Goal: Complete application form: Complete application form

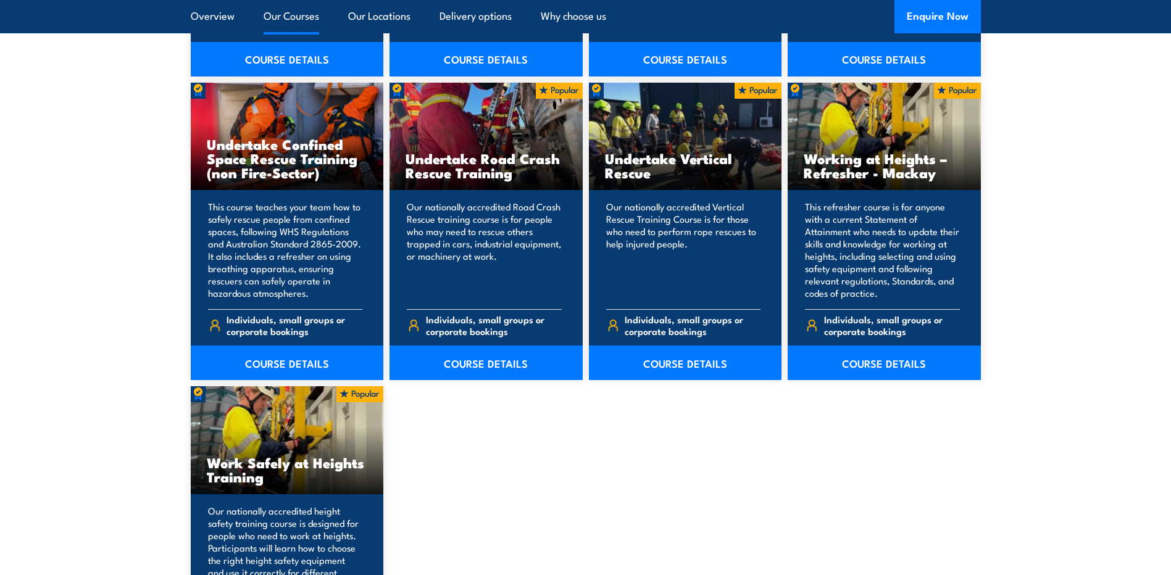
scroll to position [1543, 0]
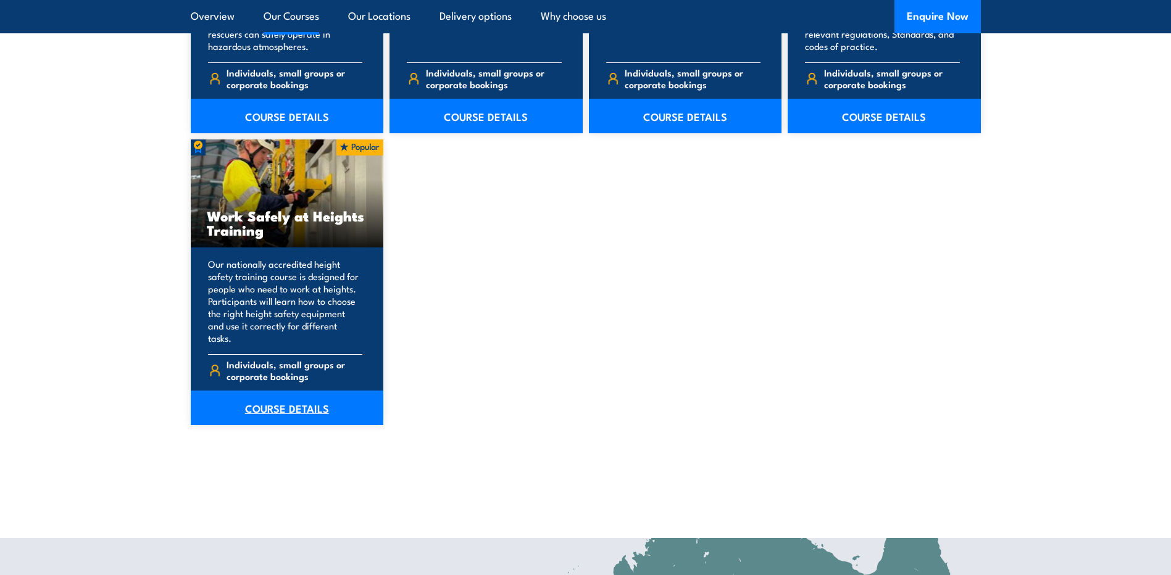
click at [283, 397] on link "COURSE DETAILS" at bounding box center [287, 408] width 193 height 35
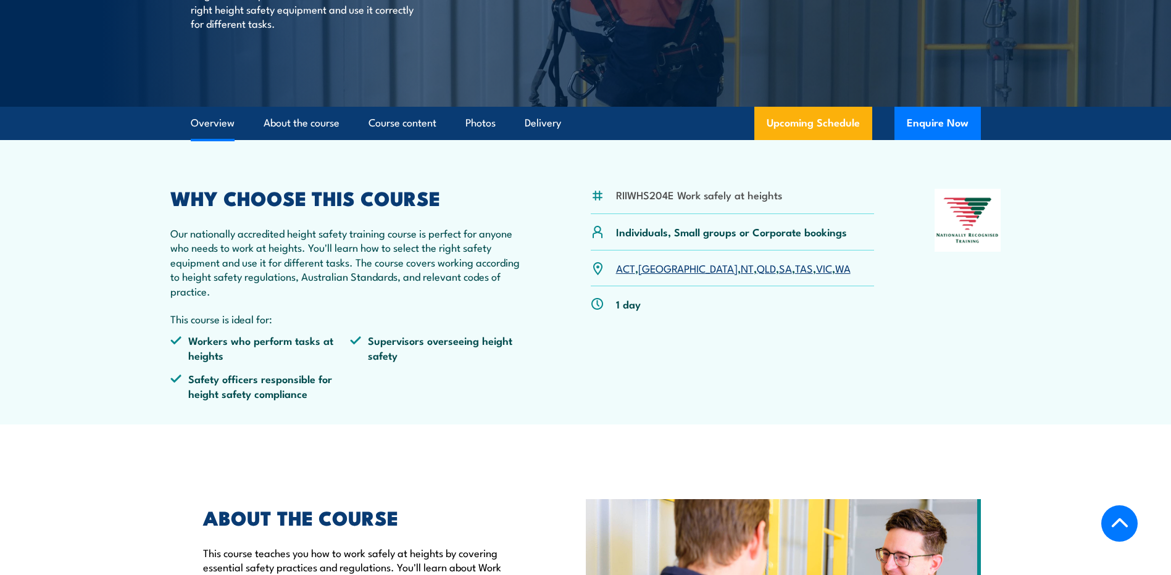
scroll to position [185, 0]
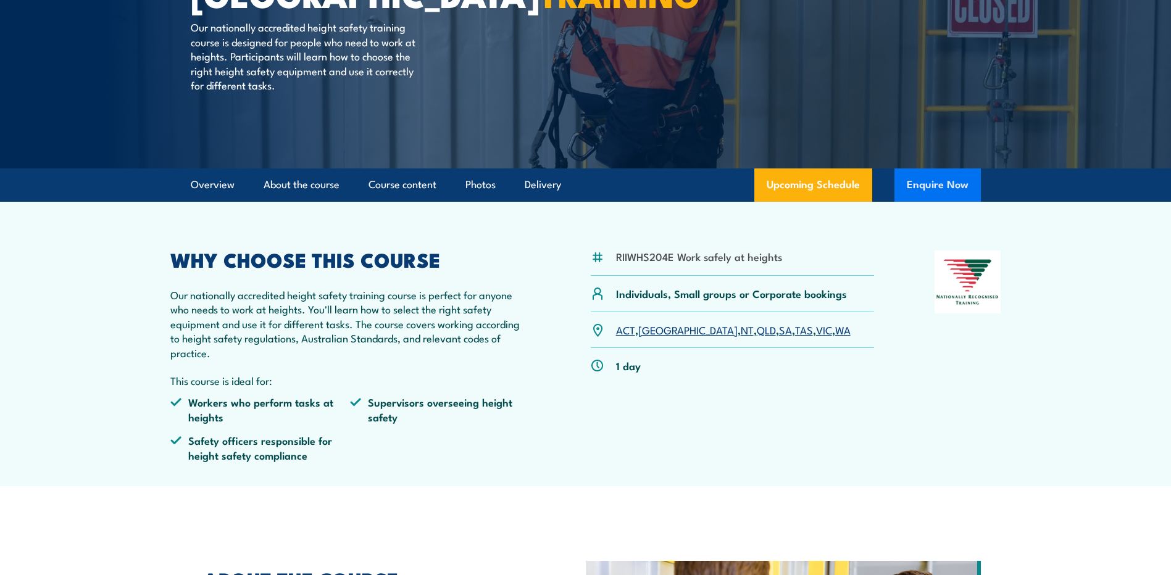
click at [926, 178] on button "Enquire Now" at bounding box center [937, 184] width 86 height 33
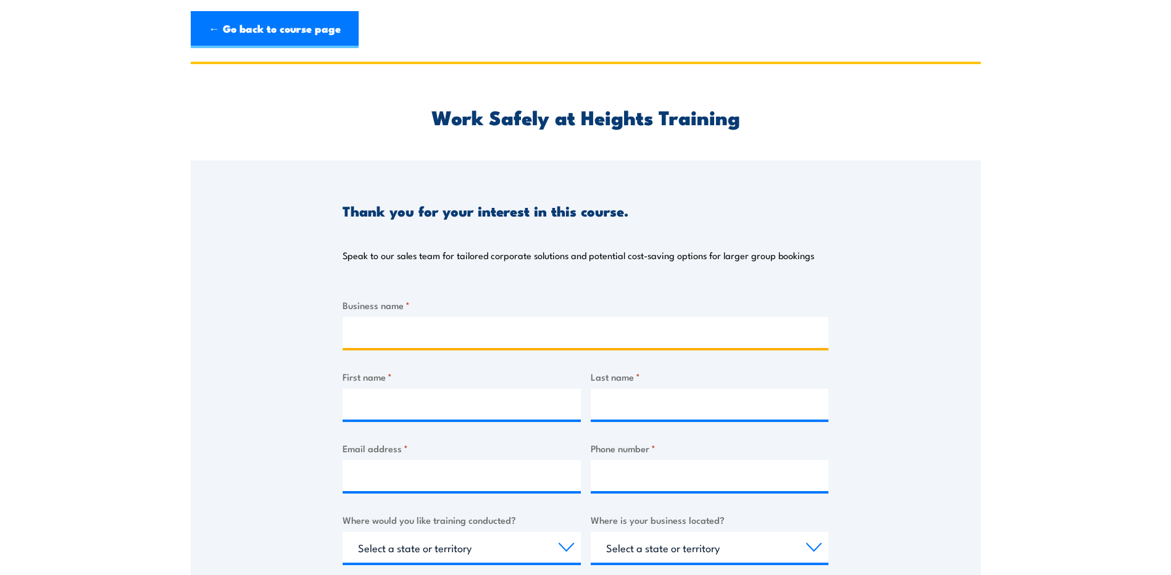
click at [401, 336] on input "Business name *" at bounding box center [585, 332] width 486 height 31
type input "AGT"
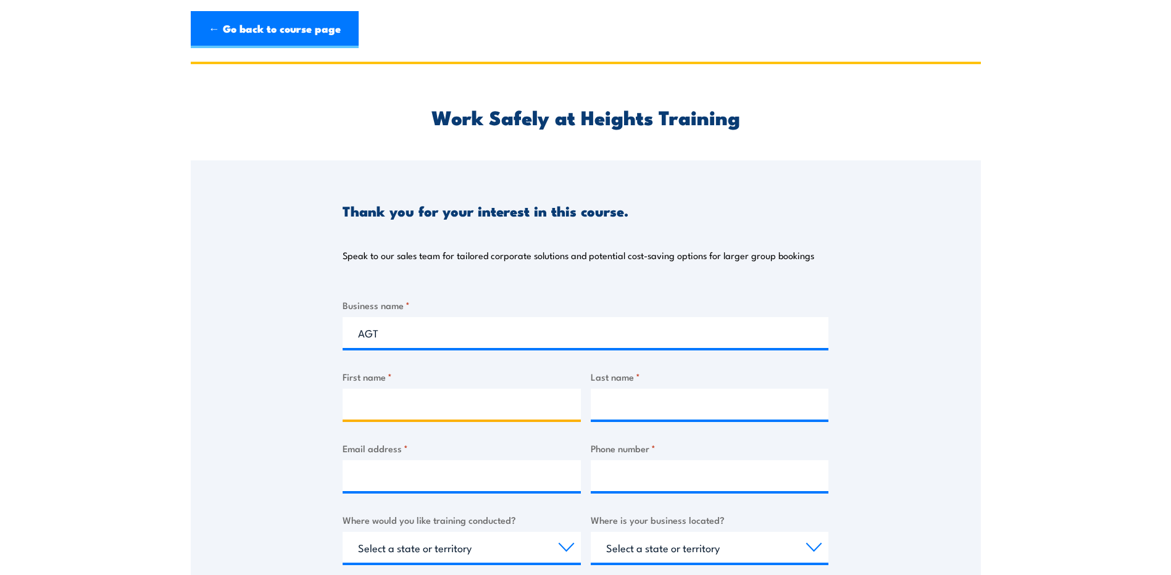
type input "Jamie Brooks"
type input "Brooks"
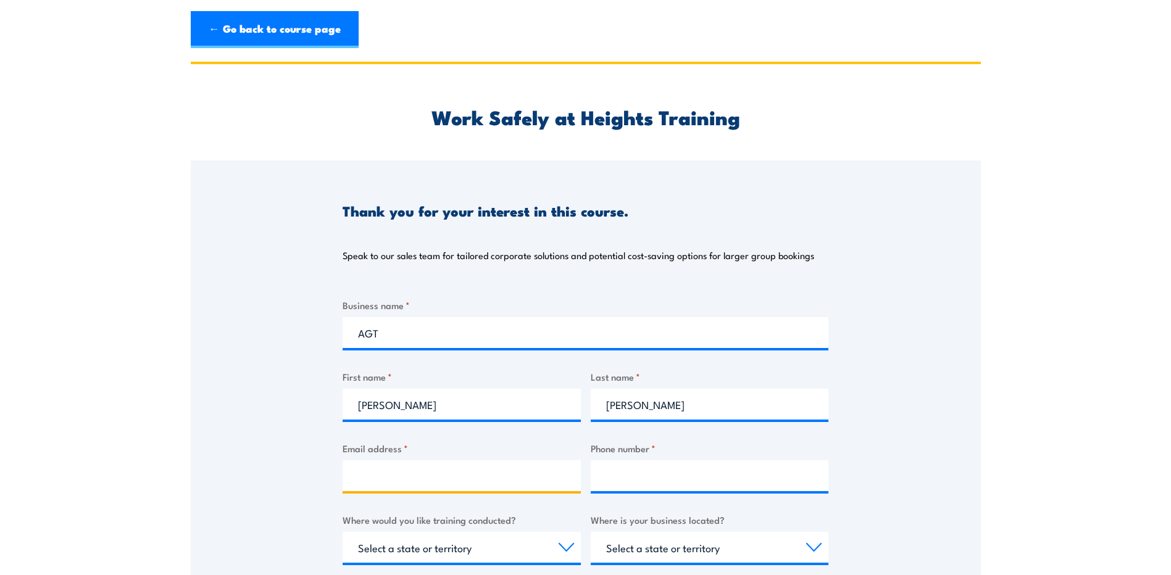
type input "jamie.brooks@agtbreeding.com.au"
type input "0436927000"
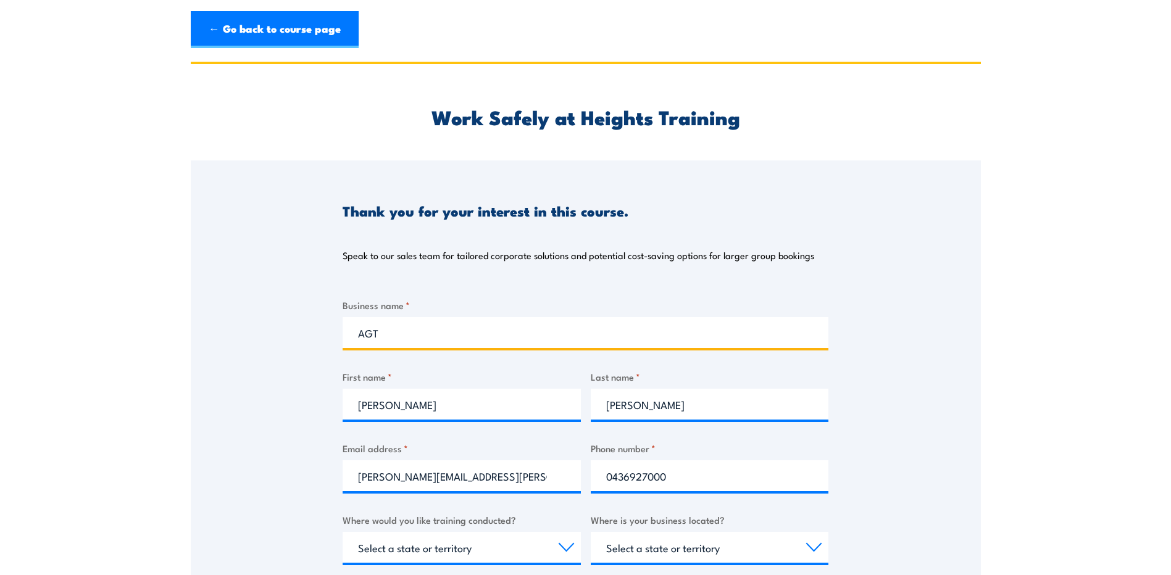
scroll to position [123, 0]
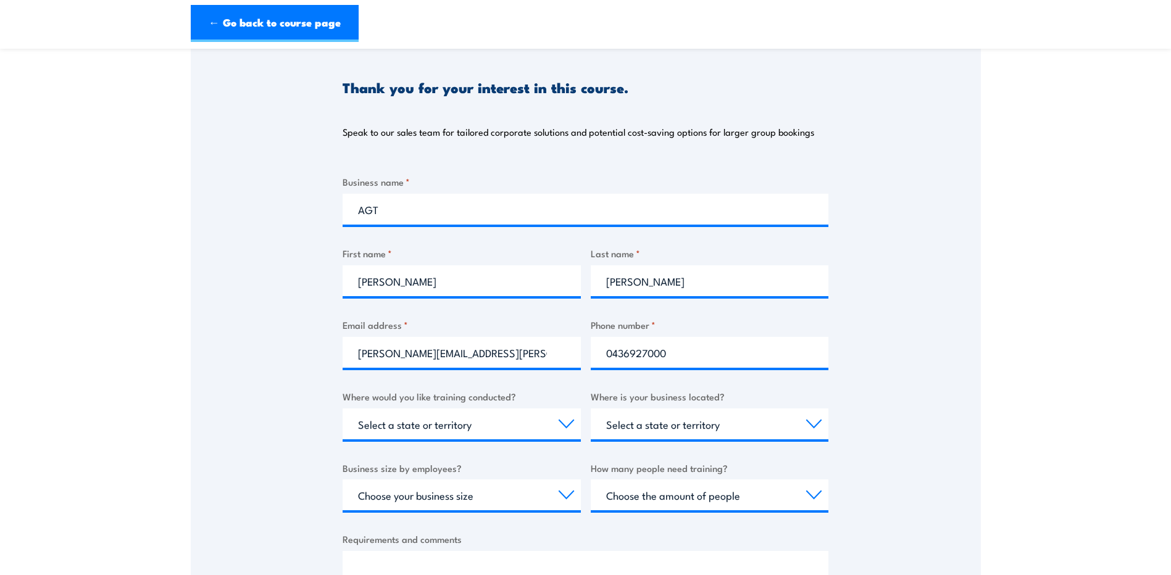
click at [571, 410] on div "Where would you like training conducted? Select a state or territory Nationally…" at bounding box center [461, 414] width 238 height 50
click at [563, 424] on select "Select a state or territory Nationally - multiple locations QLD NSW VIC SA ACT …" at bounding box center [461, 423] width 238 height 31
select select "SA"
click at [342, 408] on select "Select a state or territory Nationally - multiple locations QLD NSW VIC SA ACT …" at bounding box center [461, 423] width 238 height 31
click at [681, 420] on select "Select a state or territory QLD NSW VIC SA ACT WA TAS NT" at bounding box center [710, 423] width 238 height 31
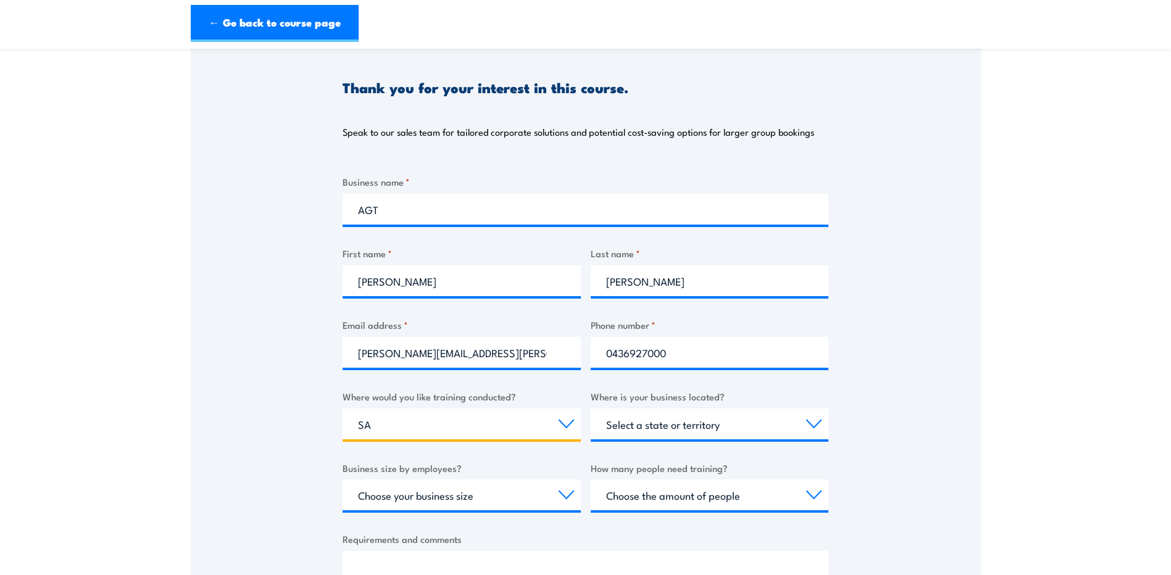
click at [492, 421] on select "Select a state or territory Nationally - multiple locations QLD NSW VIC SA ACT …" at bounding box center [461, 423] width 238 height 31
click at [212, 397] on div "Thank you for your interest in this course. Speak to our sales team for tailore…" at bounding box center [586, 345] width 790 height 616
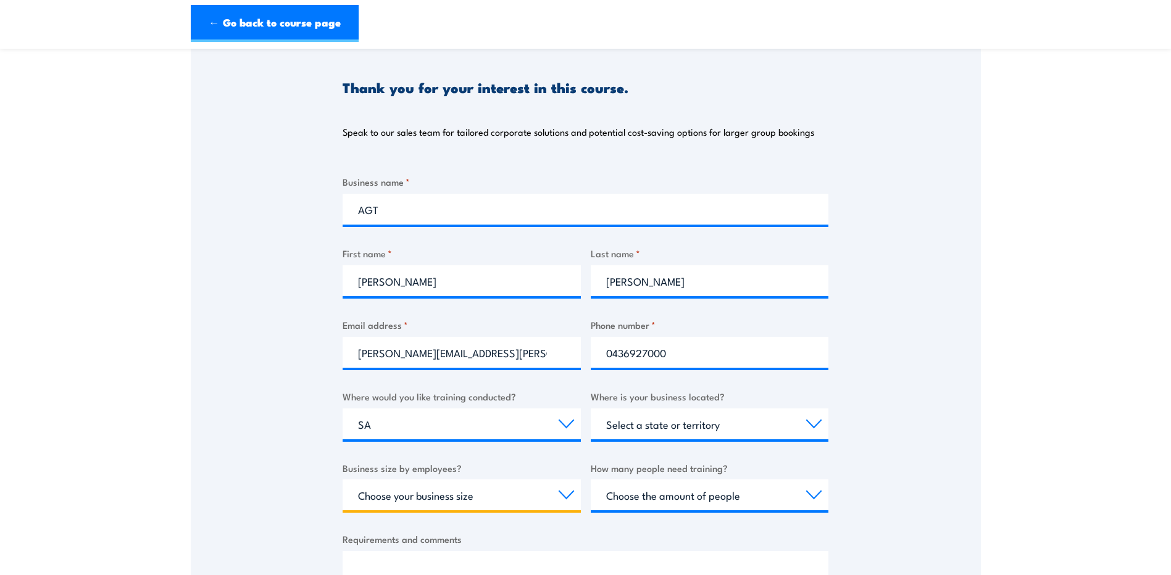
click at [569, 493] on select "Choose your business size 1 to 19 20 to 199 200+" at bounding box center [461, 494] width 238 height 31
select select "1 to 19"
click at [342, 479] on select "Choose your business size 1 to 19 20 to 199 200+" at bounding box center [461, 494] width 238 height 31
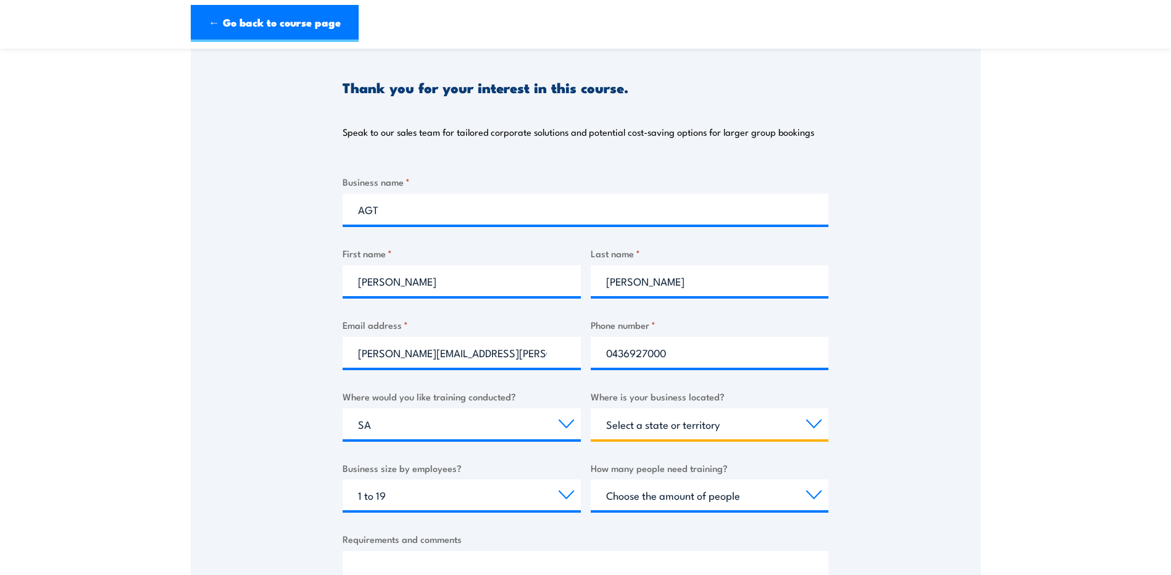
click at [699, 425] on select "Select a state or territory QLD NSW VIC SA ACT WA TAS NT" at bounding box center [710, 423] width 238 height 31
select select "SA"
click at [591, 408] on select "Select a state or territory QLD NSW VIC SA ACT WA TAS NT" at bounding box center [710, 423] width 238 height 31
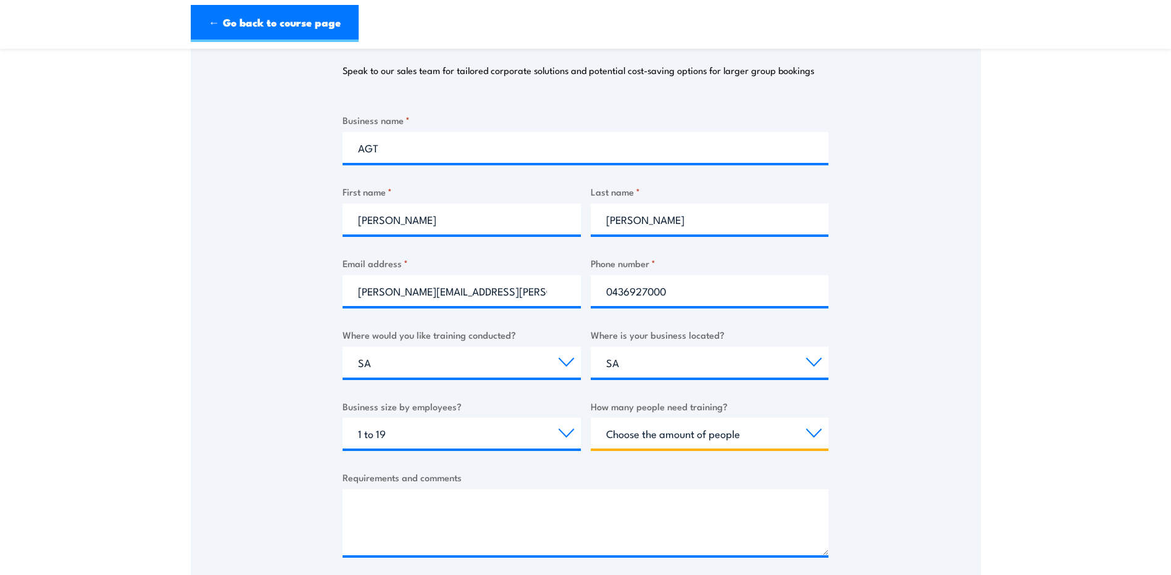
click at [715, 434] on select "Choose the amount of people 1 to 4 5 to 19 20+" at bounding box center [710, 433] width 238 height 31
select select "5 to 19"
click at [591, 418] on select "Choose the amount of people 1 to 4 5 to 19 20+" at bounding box center [710, 433] width 238 height 31
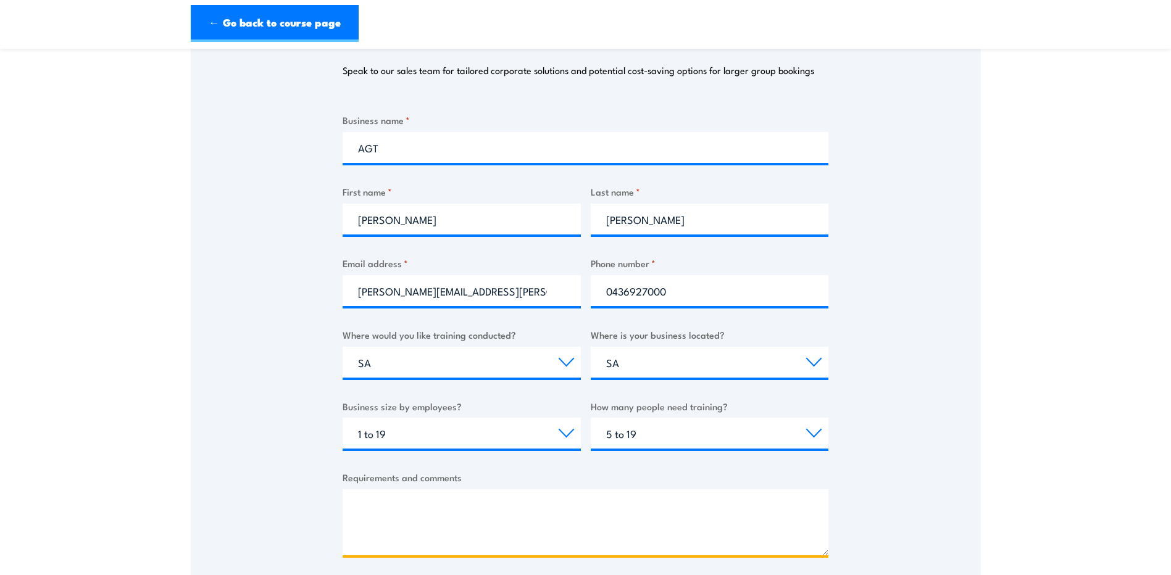
click at [566, 512] on textarea "Requirements and comments" at bounding box center [585, 522] width 486 height 66
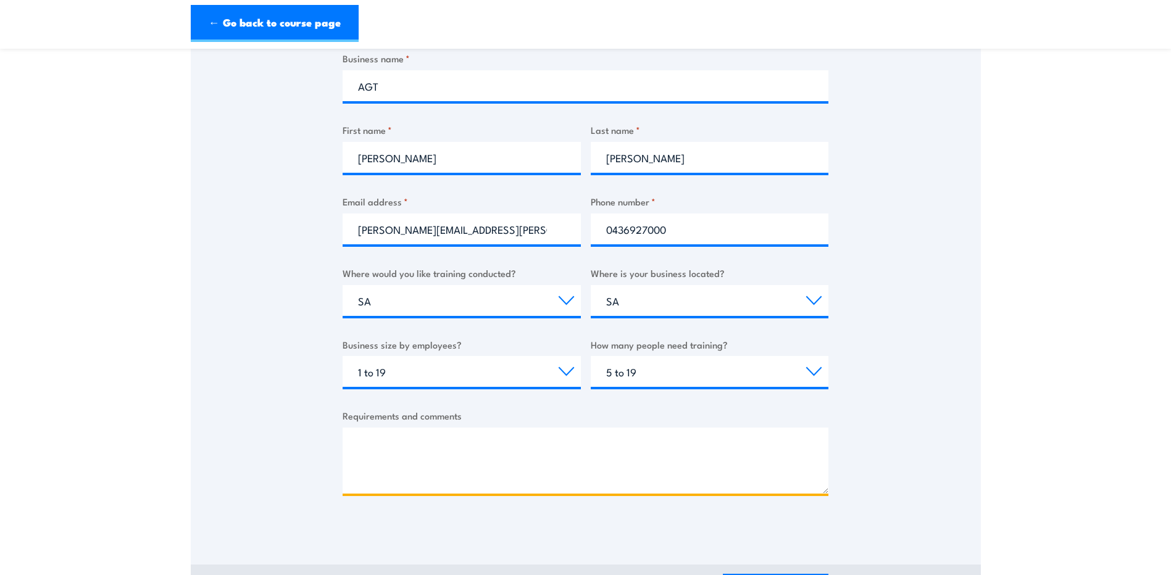
paste textarea "I can facilitate the upcoming Working at Heights training at our Roseworthy sit…"
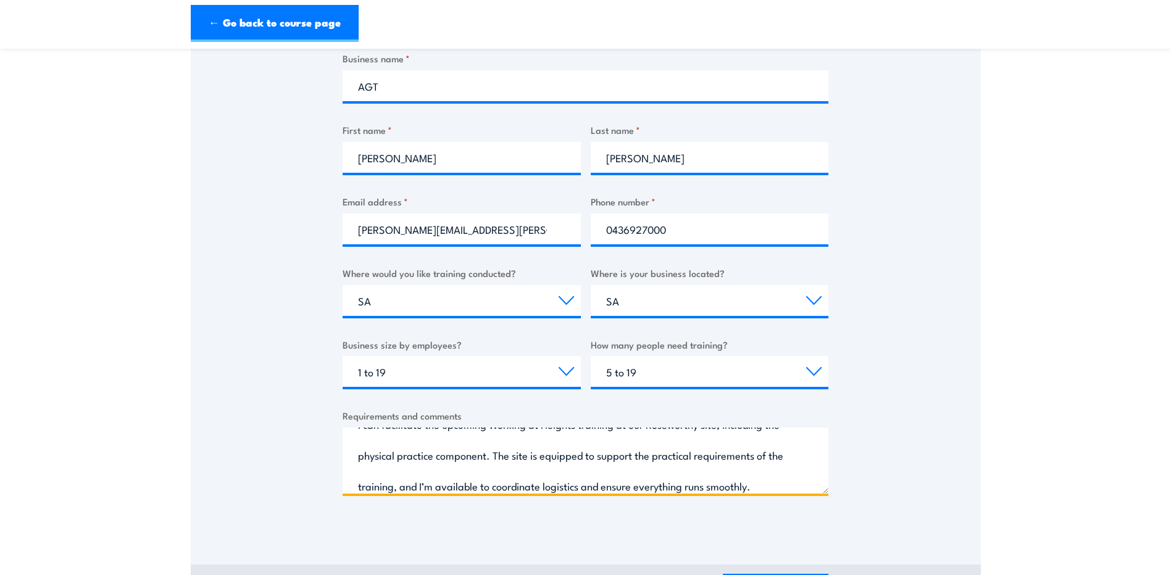
scroll to position [0, 0]
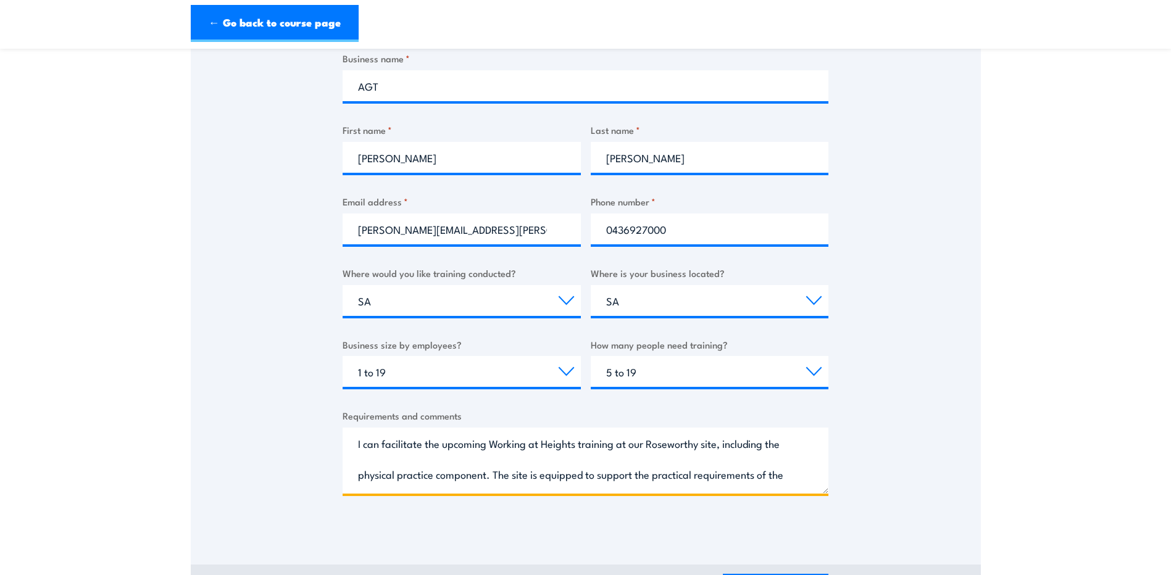
drag, startPoint x: 484, startPoint y: 441, endPoint x: 442, endPoint y: 446, distance: 42.9
click at [442, 446] on textarea "I can facilitate the upcoming Working at Heights training at our Roseworthy sit…" at bounding box center [585, 461] width 486 height 66
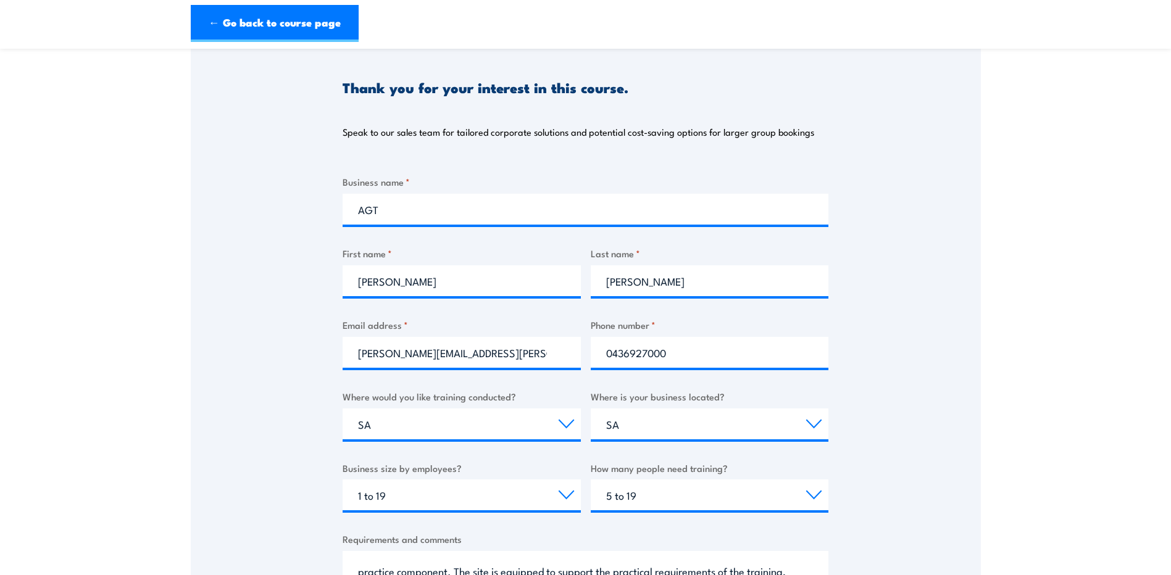
scroll to position [309, 0]
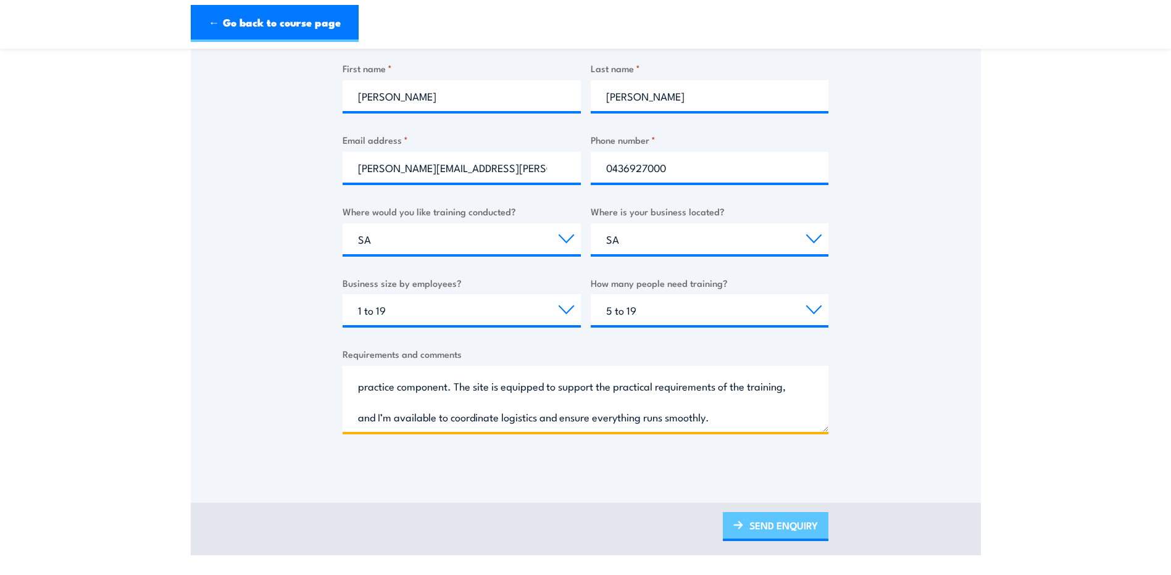
type textarea "I can facilitate the Working at Heights training at our Roseworthy site, includ…"
click at [780, 525] on link "SEND ENQUIRY" at bounding box center [776, 526] width 106 height 29
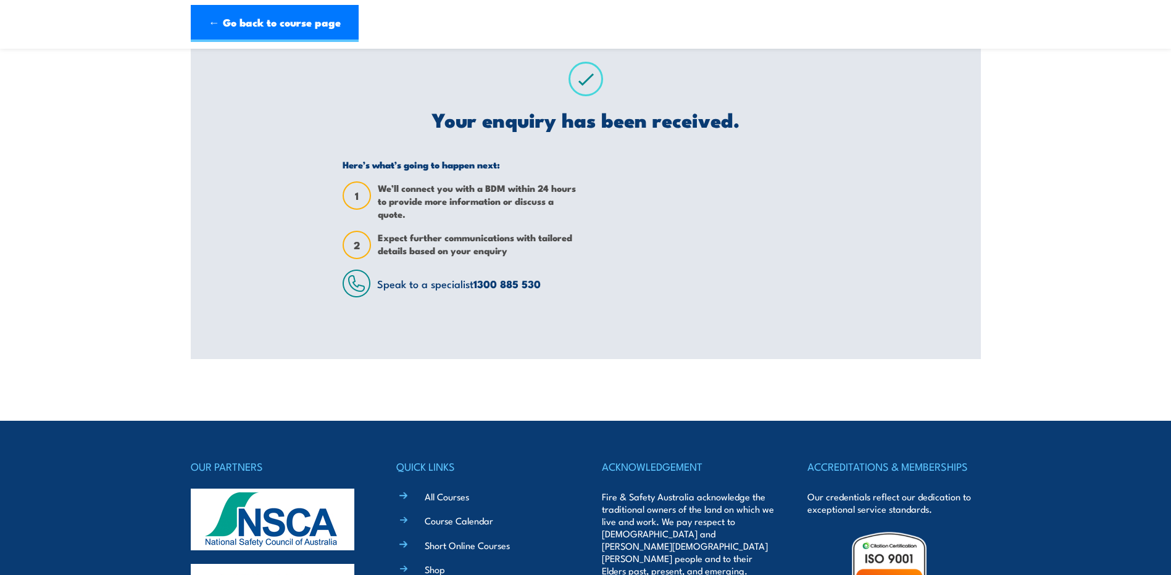
scroll to position [0, 0]
